Goal: Information Seeking & Learning: Learn about a topic

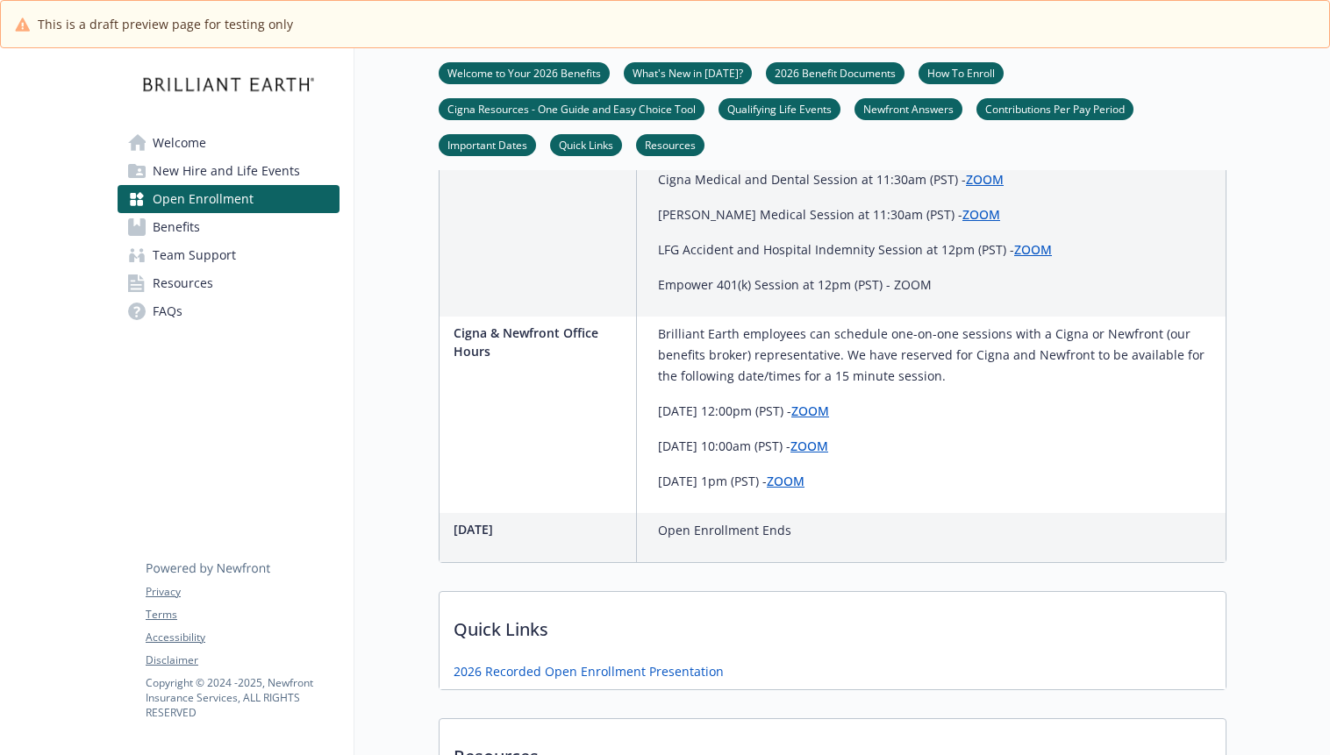
scroll to position [1382, 0]
click at [829, 420] on link "ZOOM" at bounding box center [810, 412] width 38 height 17
click at [168, 142] on span "Welcome" at bounding box center [180, 143] width 54 height 28
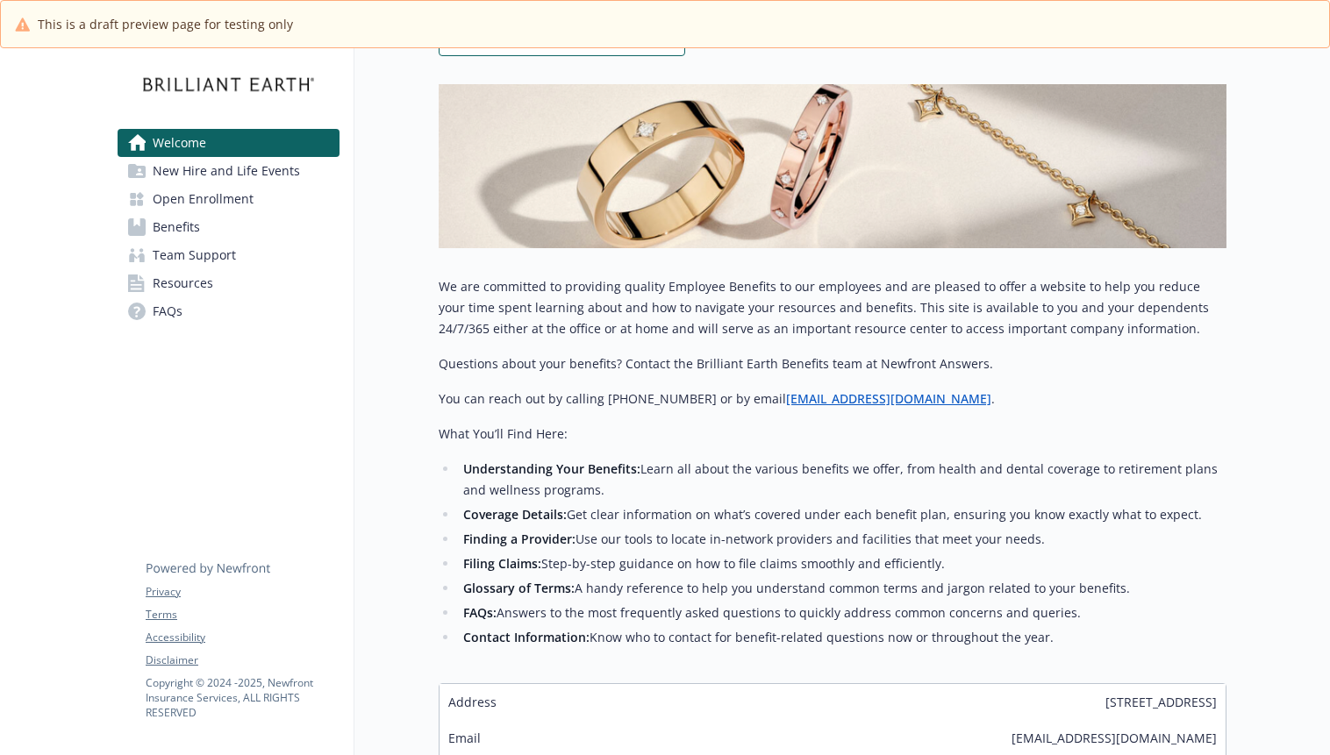
scroll to position [381, 0]
